Goal: Find specific page/section: Find specific page/section

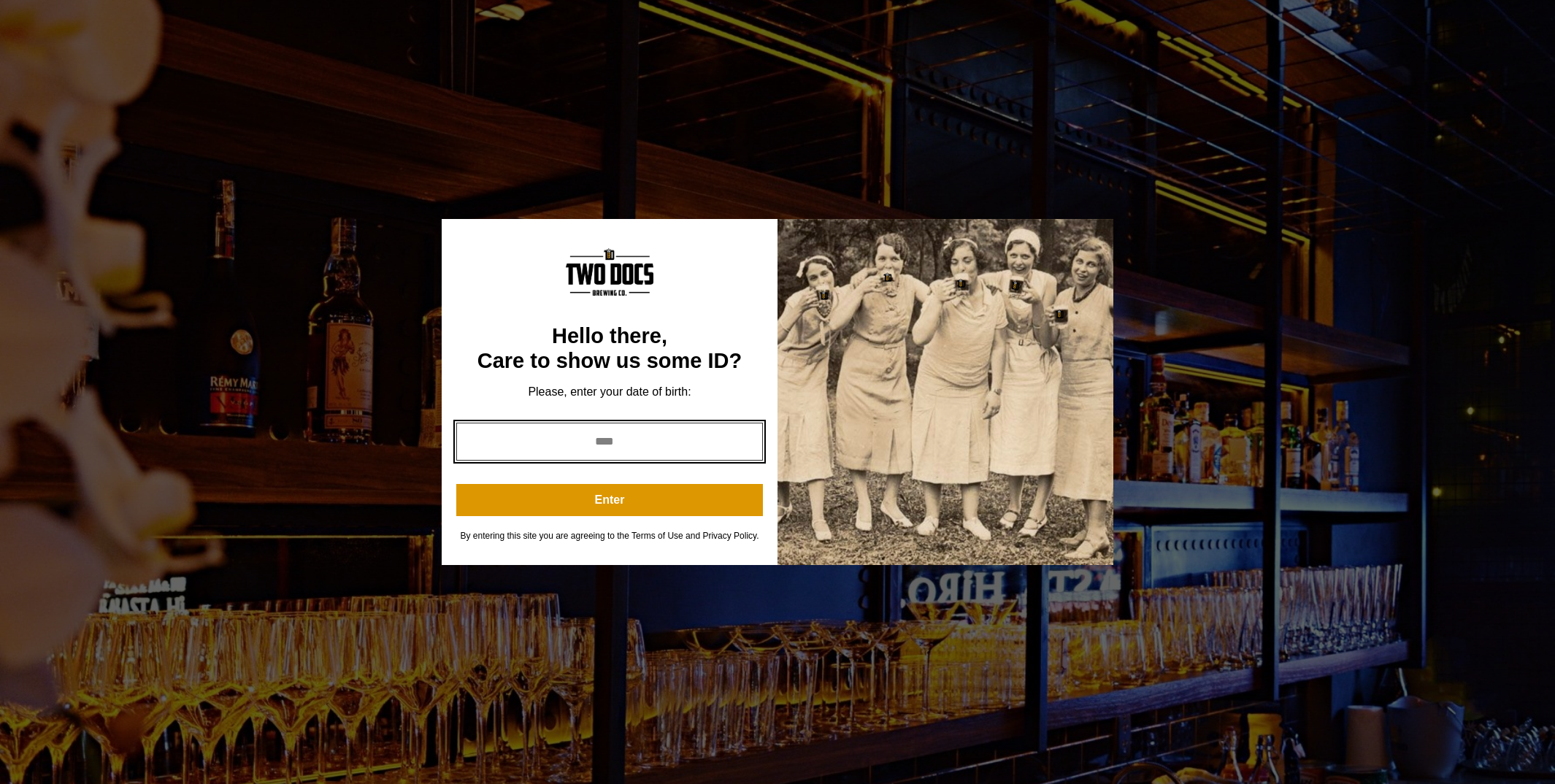
click at [593, 440] on input "year" at bounding box center [610, 441] width 307 height 38
type input "****"
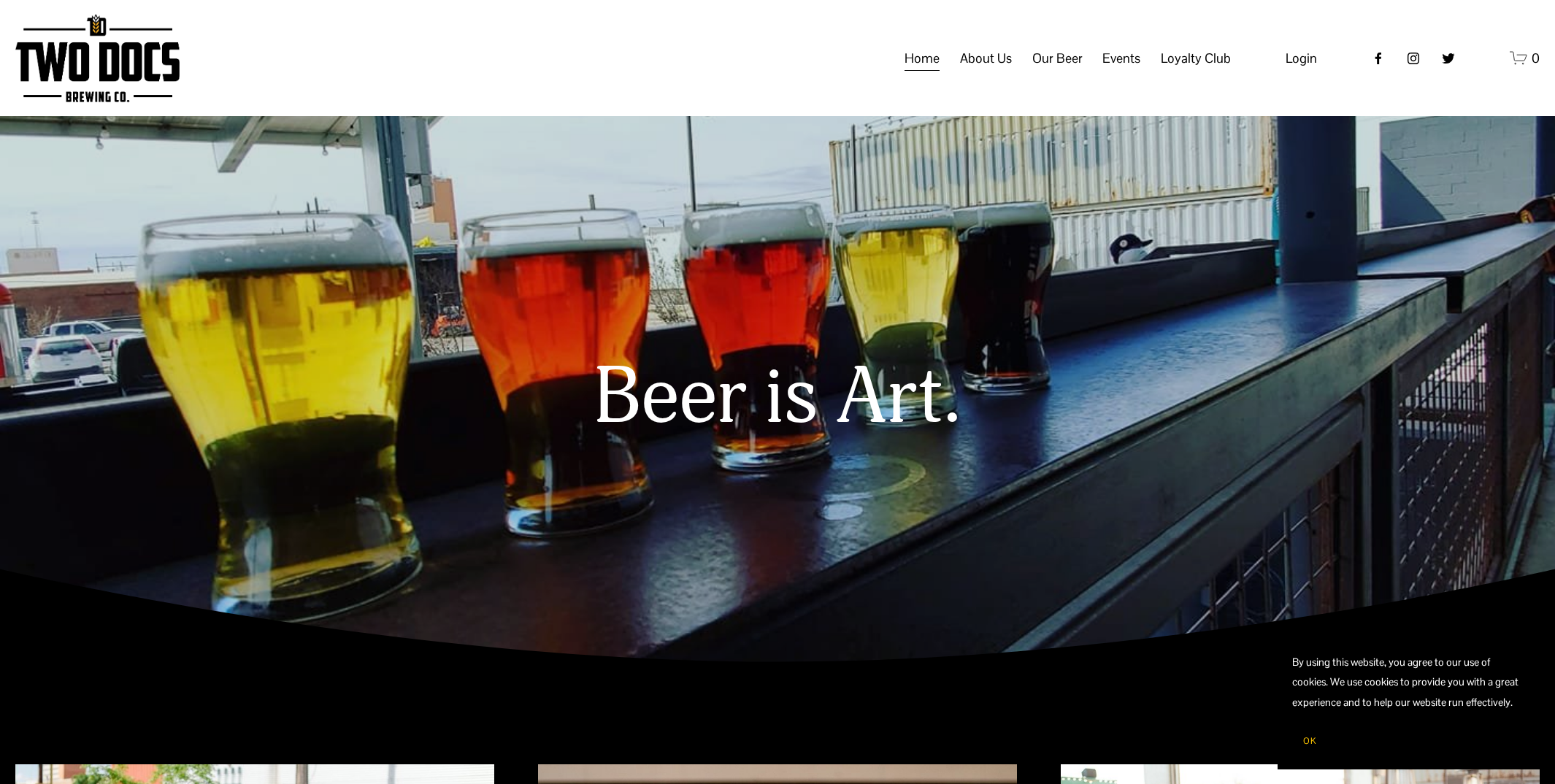
click at [0, 0] on span "Calendar" at bounding box center [0, 0] width 0 height 0
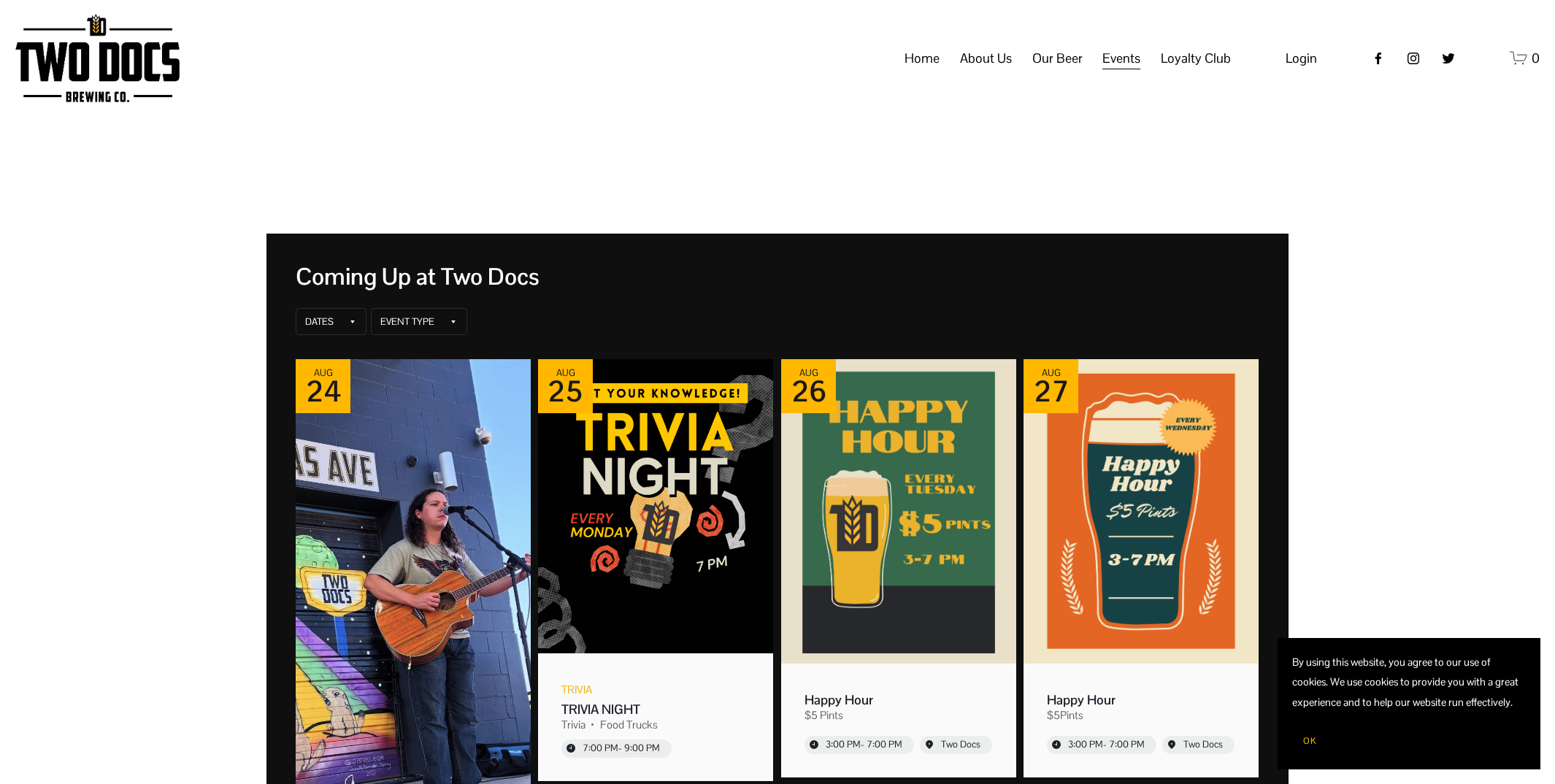
click at [1309, 744] on span "OK" at bounding box center [1309, 741] width 13 height 11
